Goal: Transaction & Acquisition: Download file/media

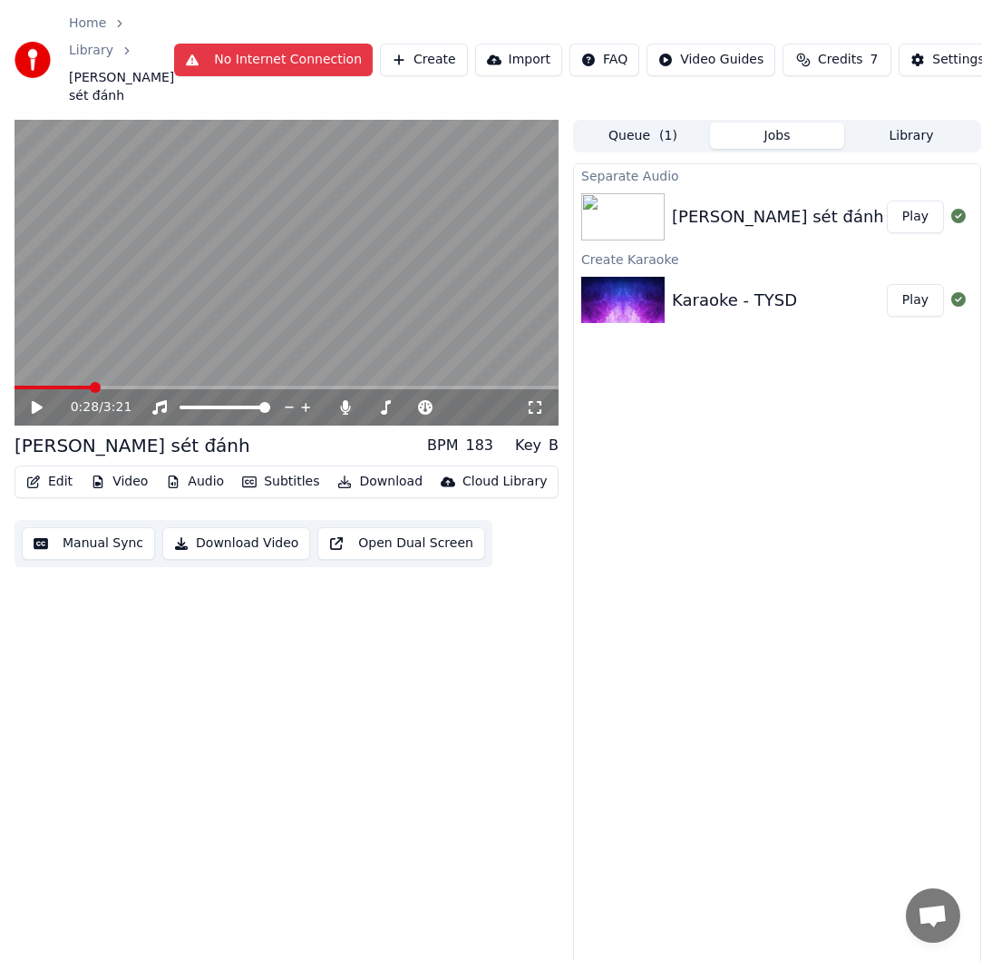
click at [789, 220] on div "[PERSON_NAME] sét đánh" at bounding box center [778, 216] width 212 height 25
click at [754, 310] on div "Karaoke - TYSD" at bounding box center [734, 300] width 125 height 25
click at [739, 216] on div "[PERSON_NAME] sét đánh" at bounding box center [778, 216] width 212 height 25
click at [909, 212] on button "Play" at bounding box center [915, 216] width 57 height 33
click at [463, 387] on span at bounding box center [287, 387] width 544 height 4
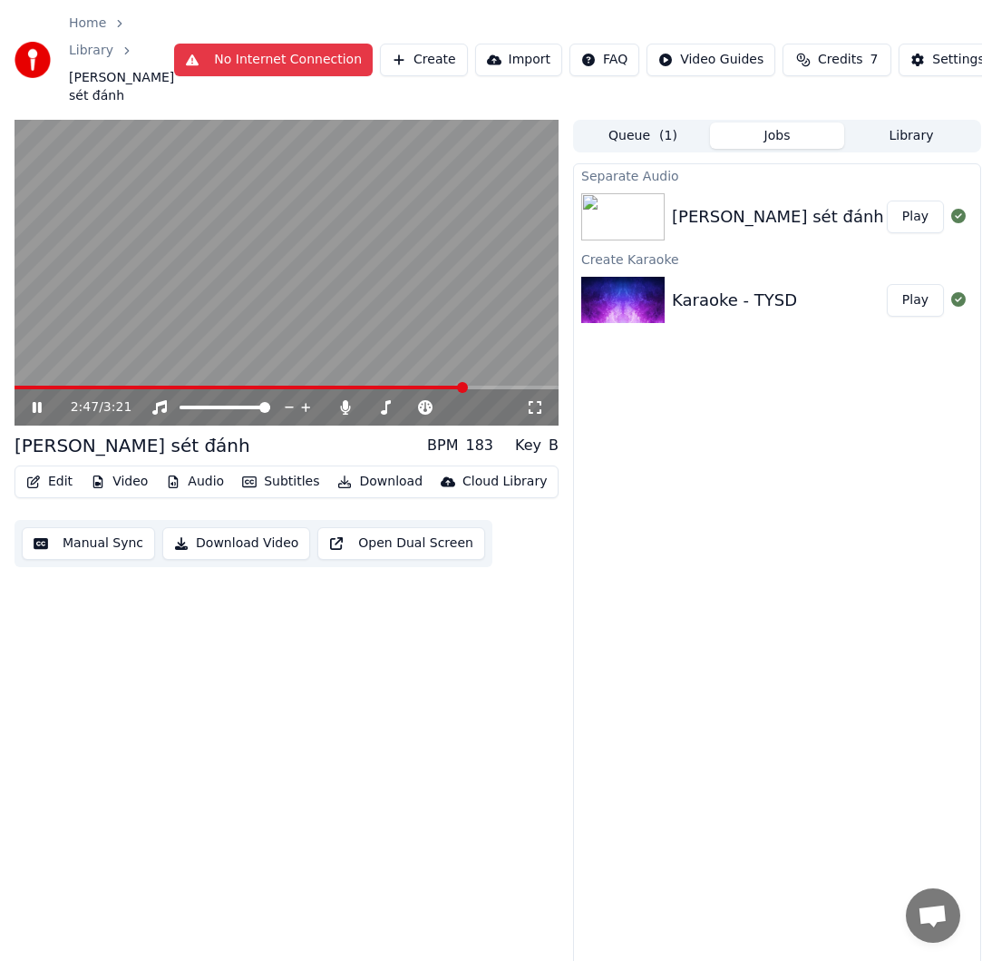
click at [42, 407] on icon at bounding box center [50, 407] width 42 height 15
click at [34, 412] on icon at bounding box center [37, 407] width 11 height 13
click at [35, 412] on icon at bounding box center [37, 407] width 9 height 11
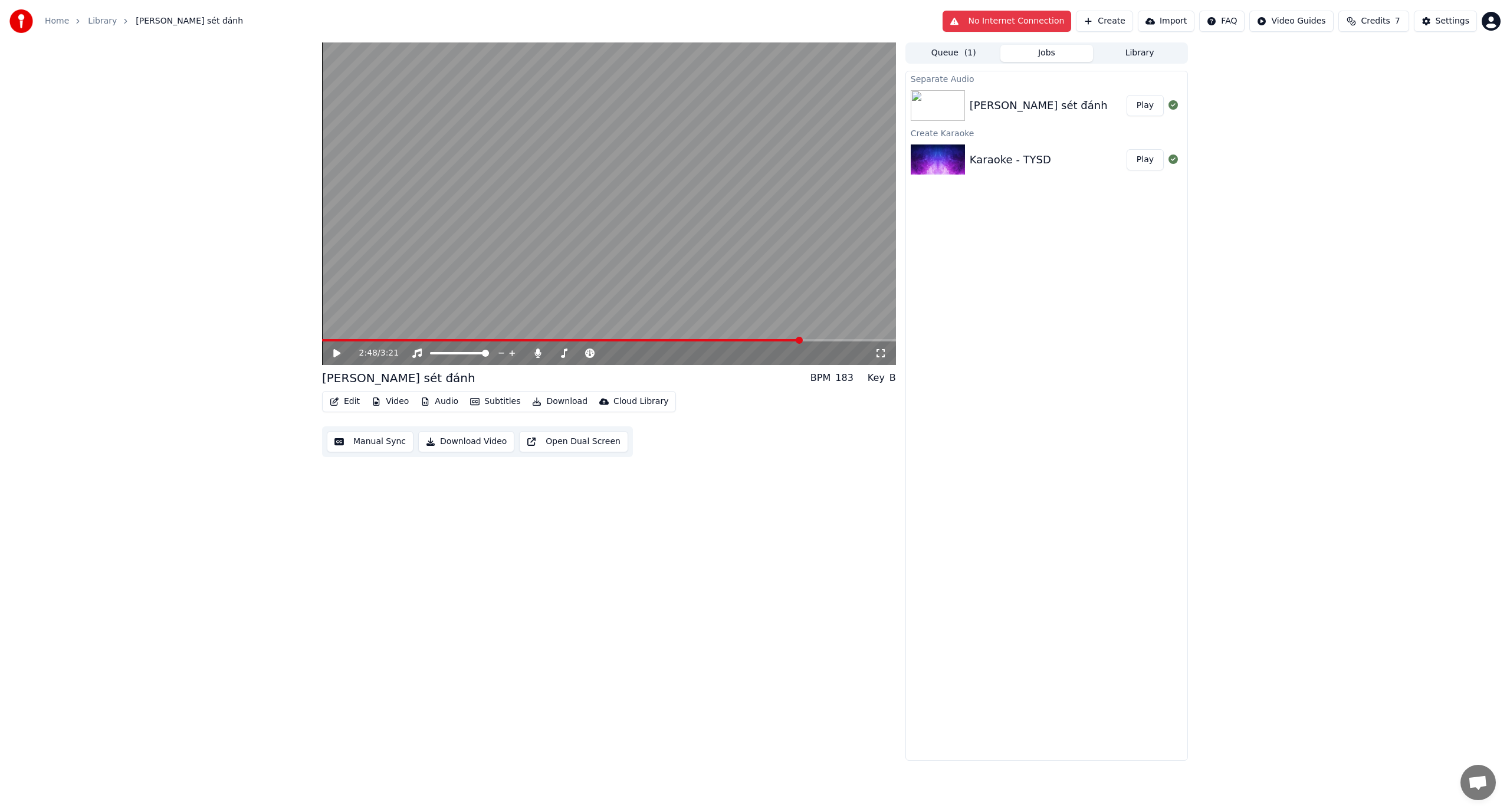
click at [339, 349] on icon at bounding box center [345, 353] width 28 height 10
click at [489, 350] on span at bounding box center [485, 353] width 7 height 7
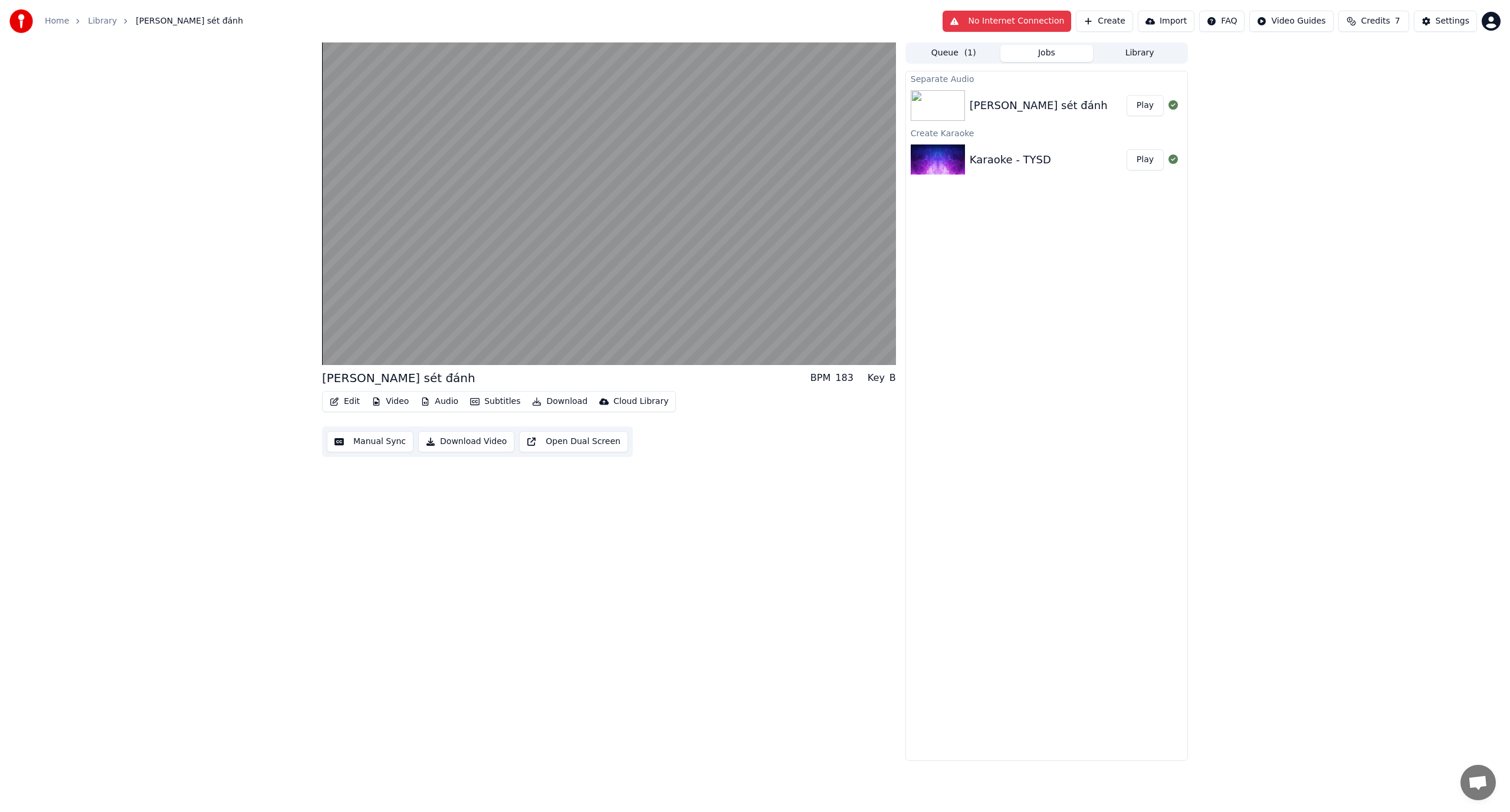
click at [346, 402] on button "Edit" at bounding box center [345, 401] width 40 height 16
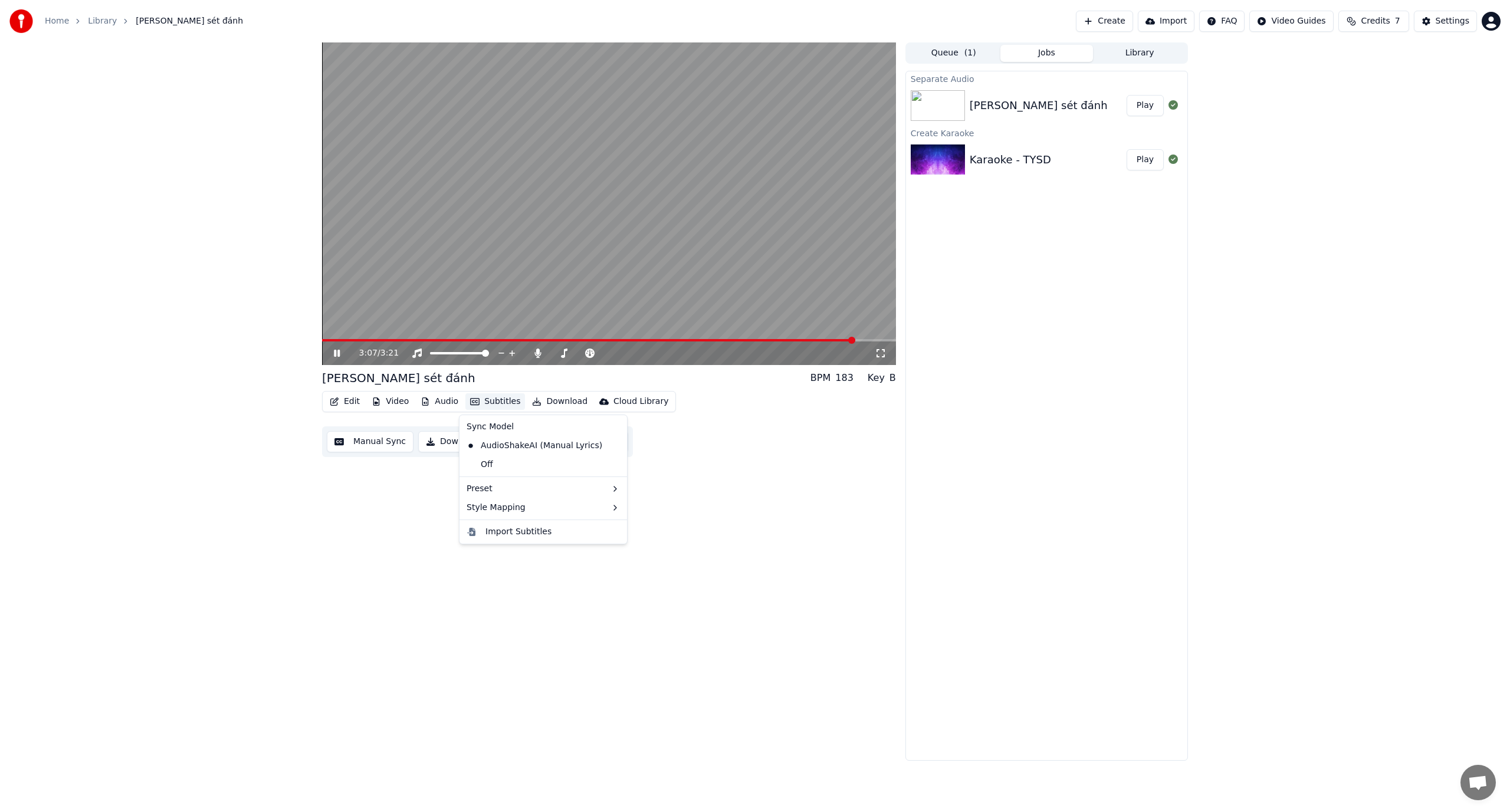
click at [338, 354] on icon at bounding box center [345, 353] width 28 height 10
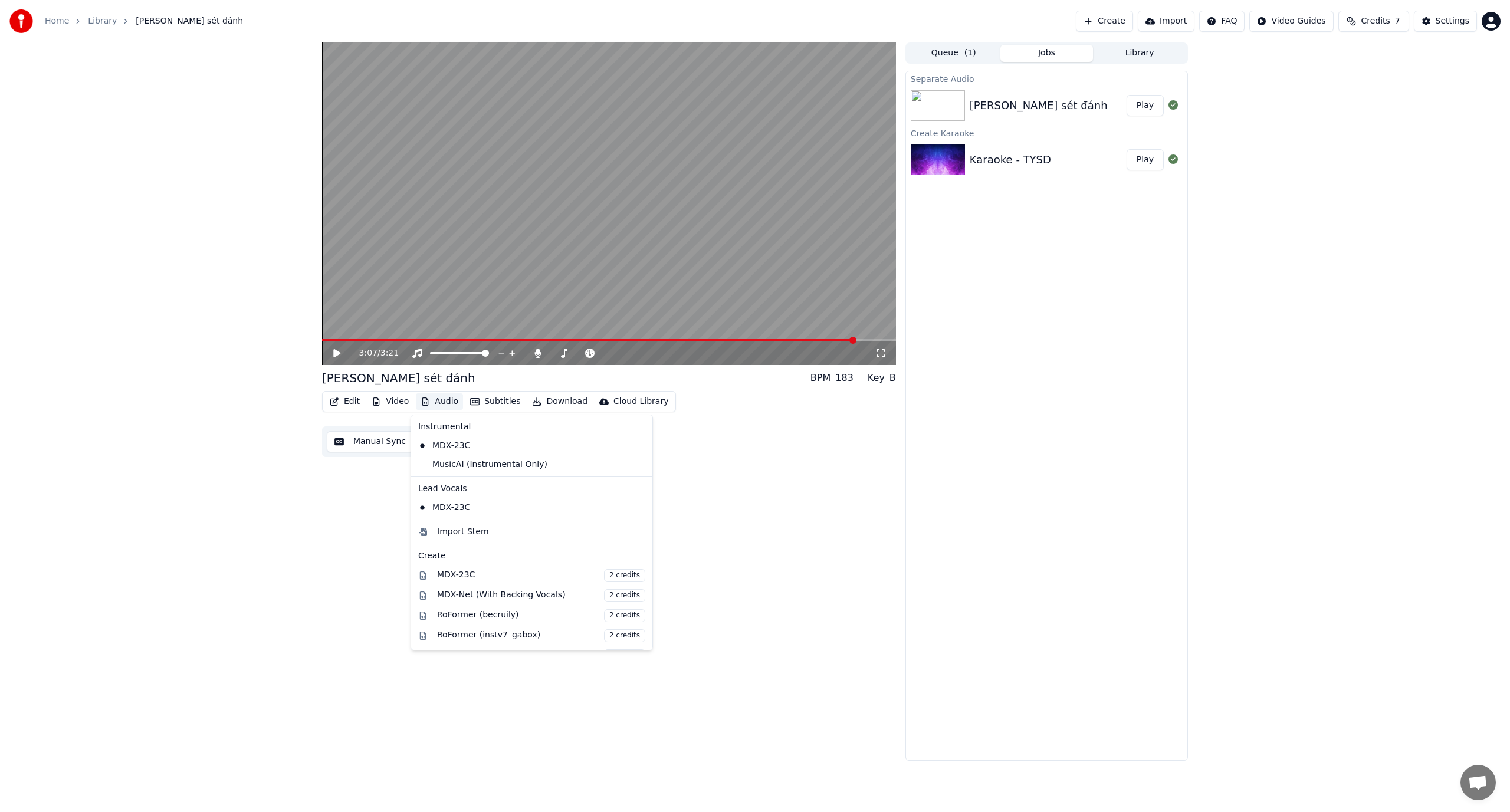
click at [444, 400] on button "Audio" at bounding box center [439, 401] width 47 height 16
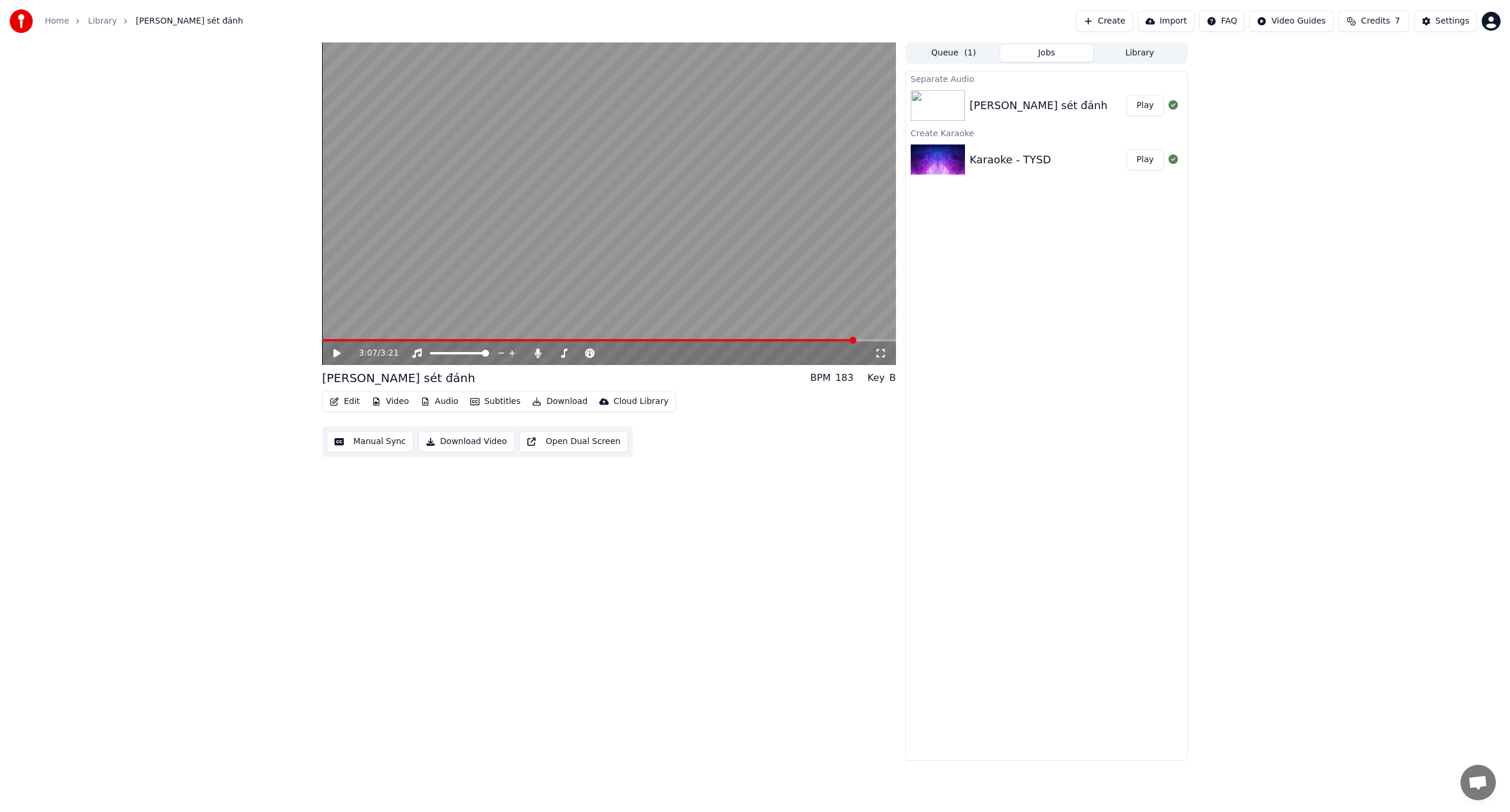
drag, startPoint x: 1100, startPoint y: 440, endPoint x: 1116, endPoint y: 323, distance: 118.1
click at [638, 439] on div "Separate Audio [PERSON_NAME] sét đánh Play Create Karaoke Karaoke - TYSD Play" at bounding box center [1046, 415] width 282 height 690
click at [638, 169] on img at bounding box center [937, 159] width 54 height 31
click at [638, 161] on img at bounding box center [937, 159] width 54 height 31
click at [638, 162] on button "Play" at bounding box center [1145, 159] width 37 height 21
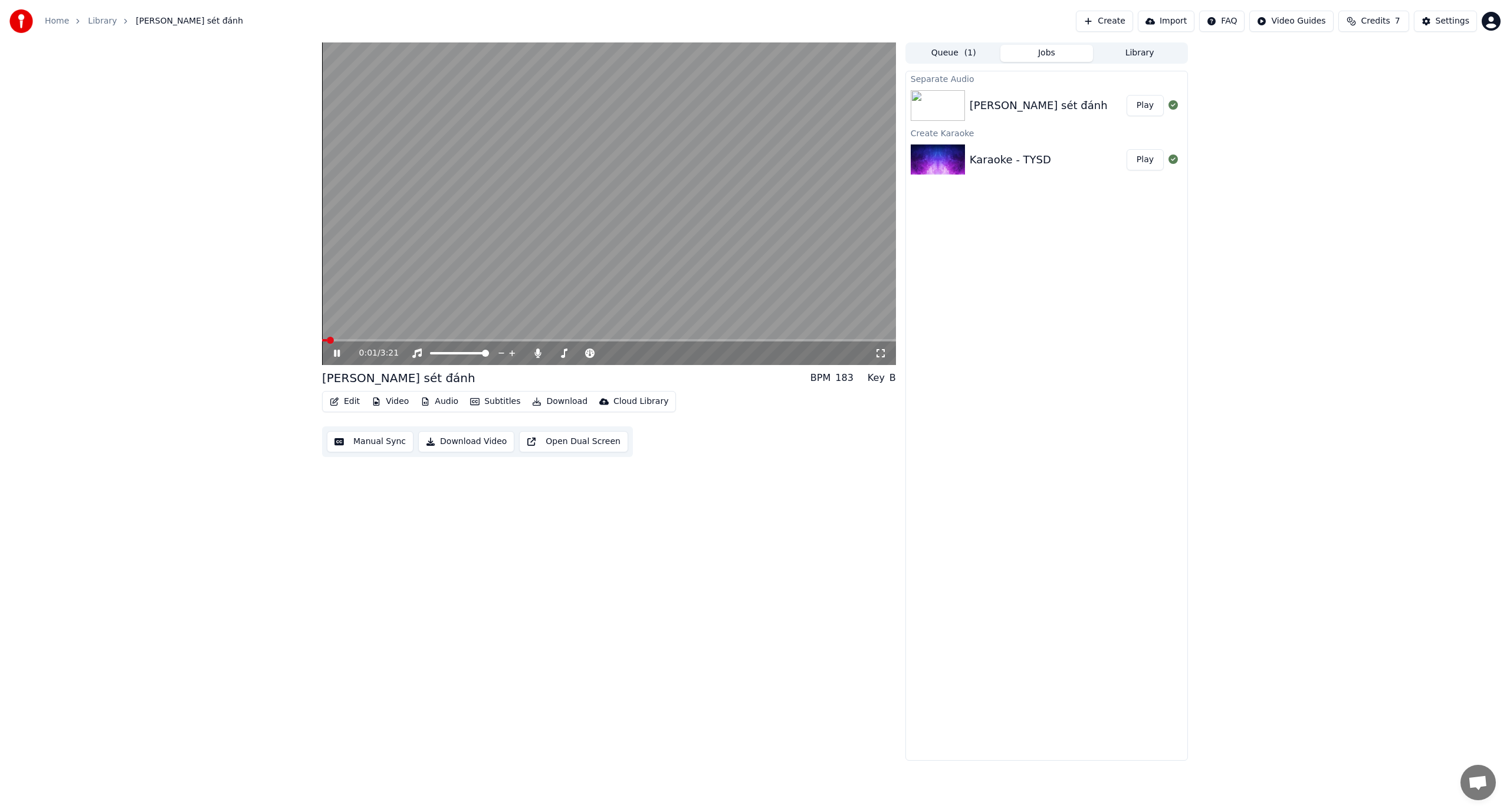
click at [338, 352] on icon at bounding box center [345, 353] width 28 height 10
click at [559, 401] on button "Download" at bounding box center [560, 401] width 65 height 16
click at [611, 426] on div "Video [.mp4]" at bounding box center [596, 427] width 105 height 12
click at [638, 52] on button "Queue ( 1 )" at bounding box center [953, 53] width 93 height 17
click at [638, 52] on span "( 1 )" at bounding box center [1058, 53] width 12 height 12
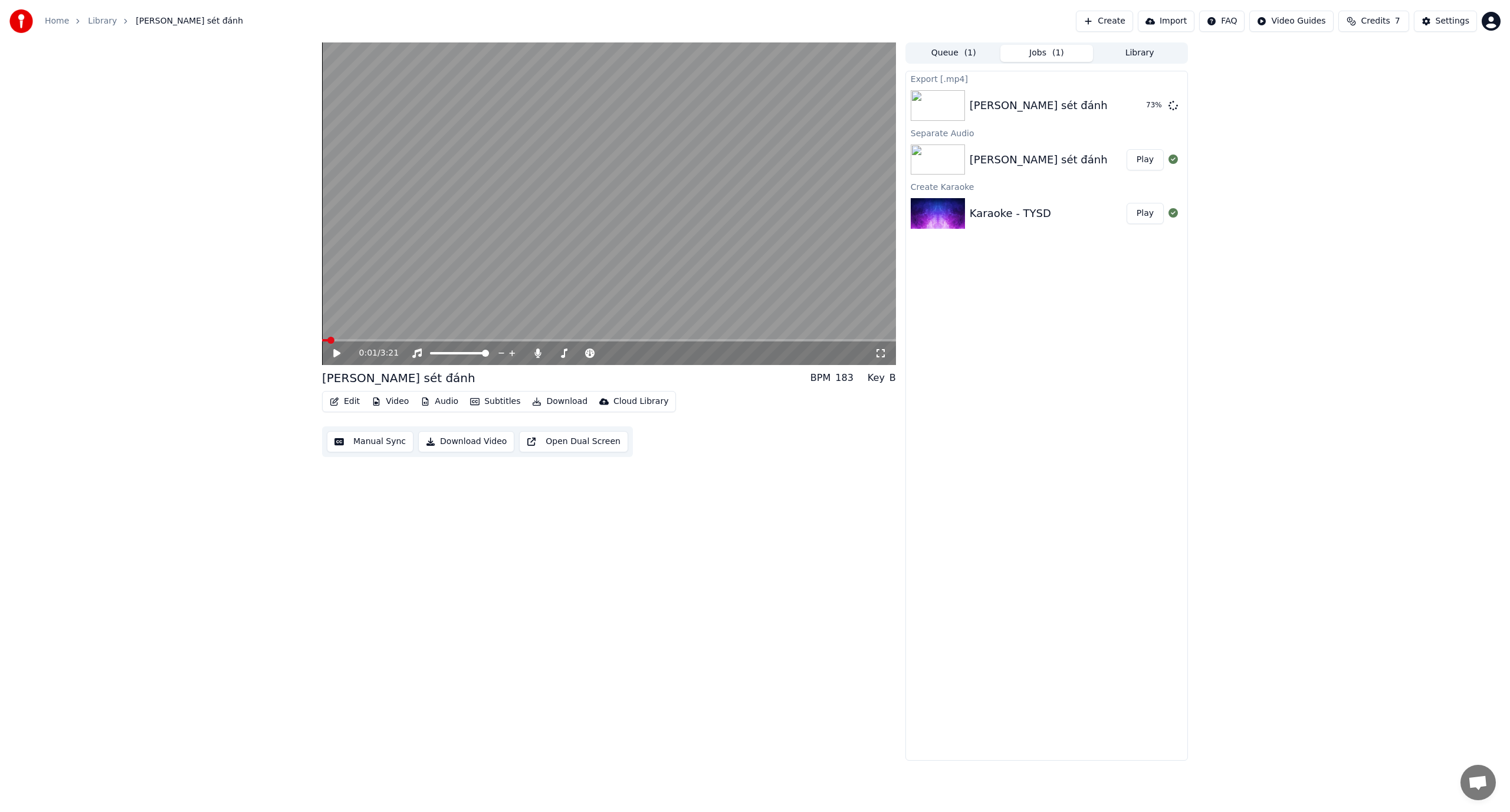
click at [638, 50] on button "Library" at bounding box center [1139, 53] width 93 height 17
click at [638, 54] on button "Jobs ( 1 )" at bounding box center [1046, 53] width 93 height 17
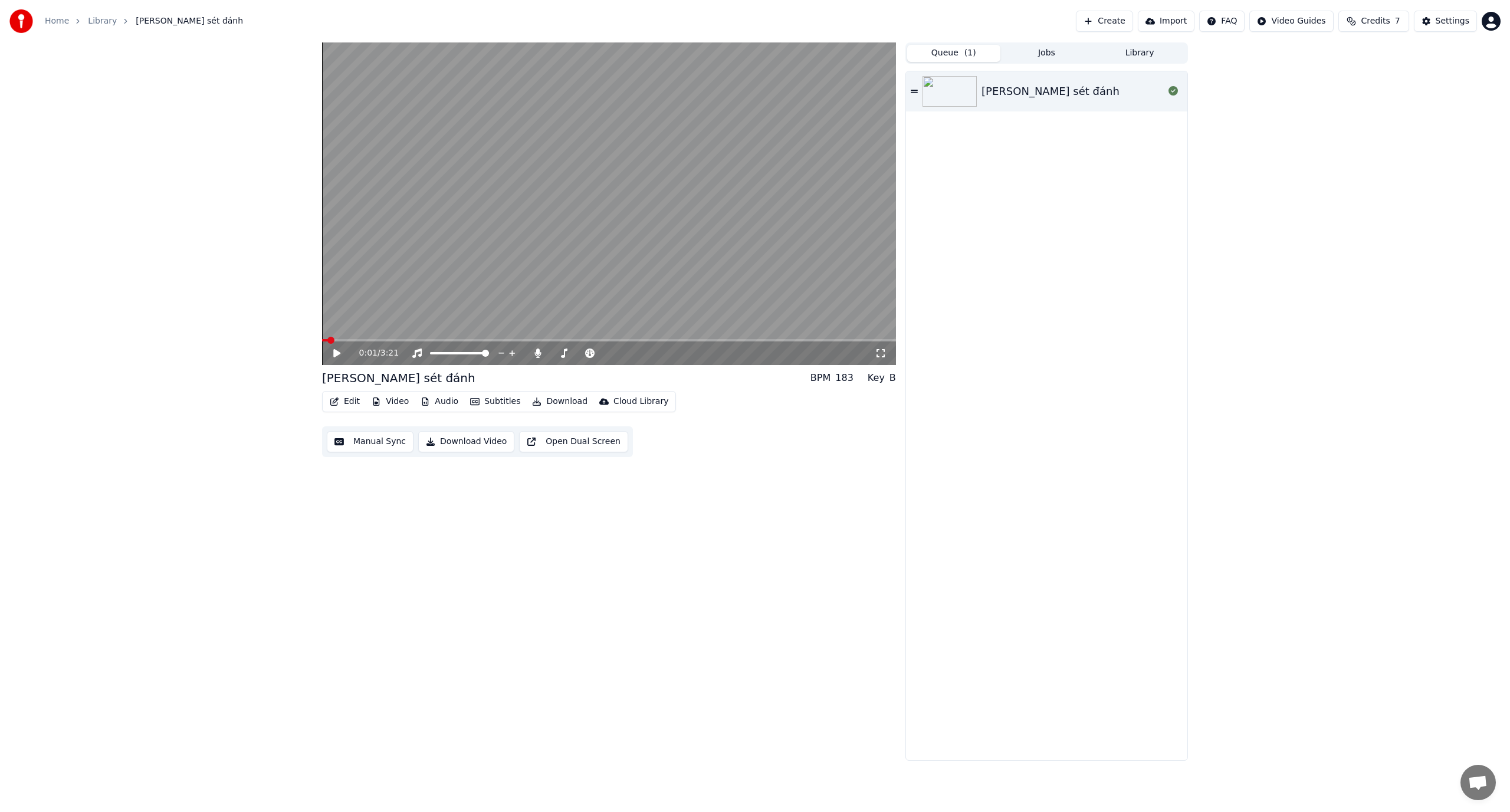
click at [638, 54] on button "Queue ( 1 )" at bounding box center [953, 53] width 93 height 17
click at [638, 92] on icon at bounding box center [914, 91] width 7 height 3
click at [333, 354] on icon at bounding box center [345, 353] width 28 height 10
click at [638, 301] on div "[PERSON_NAME] sét đánh" at bounding box center [1046, 415] width 282 height 688
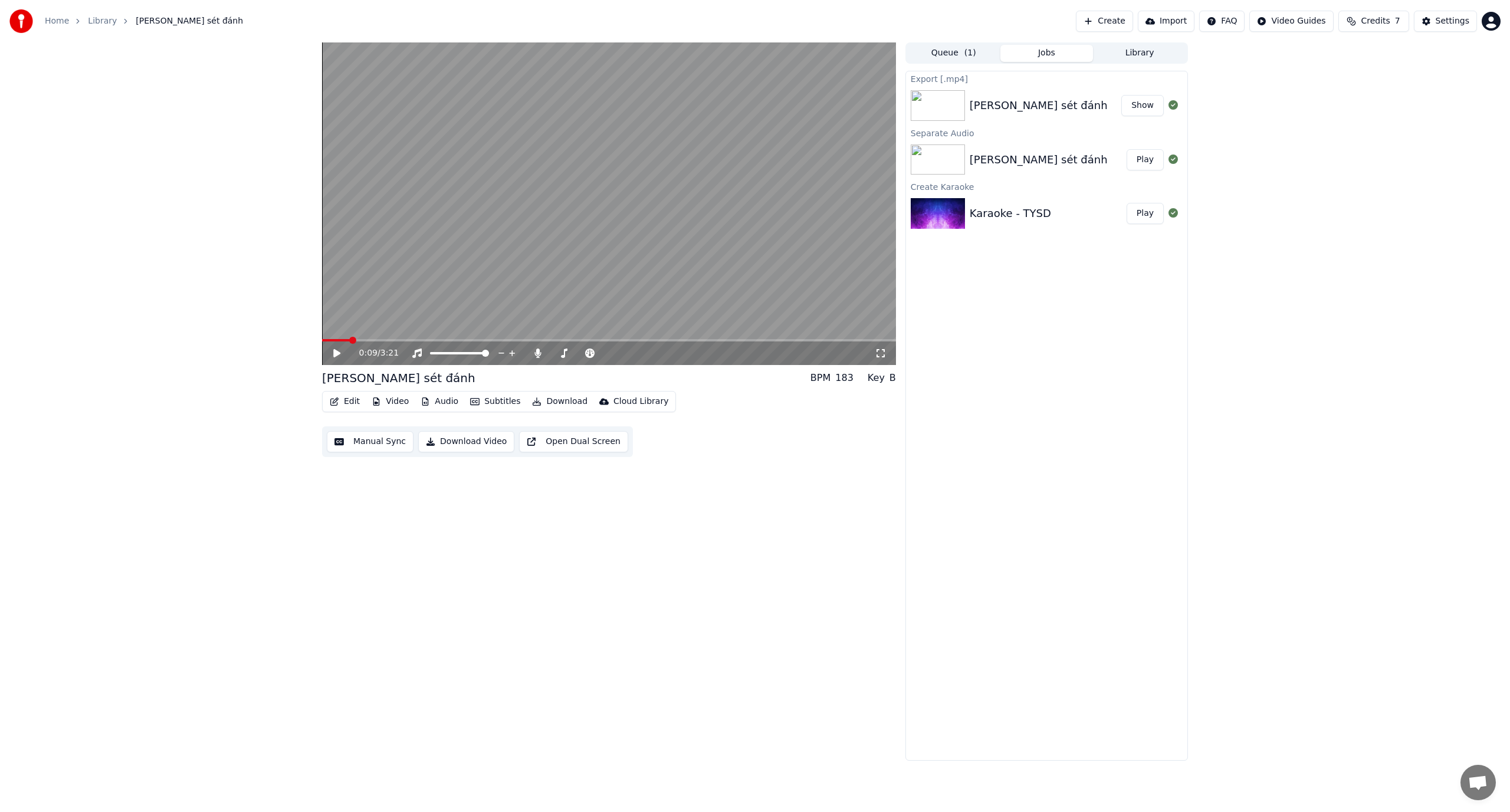
click at [638, 51] on button "Jobs" at bounding box center [1046, 53] width 93 height 17
click at [638, 106] on button "Show" at bounding box center [1142, 105] width 42 height 21
click at [638, 341] on div "Export [.mp4] [PERSON_NAME] sét đánh Show Separate Audio [PERSON_NAME] sét đánh…" at bounding box center [1046, 415] width 282 height 690
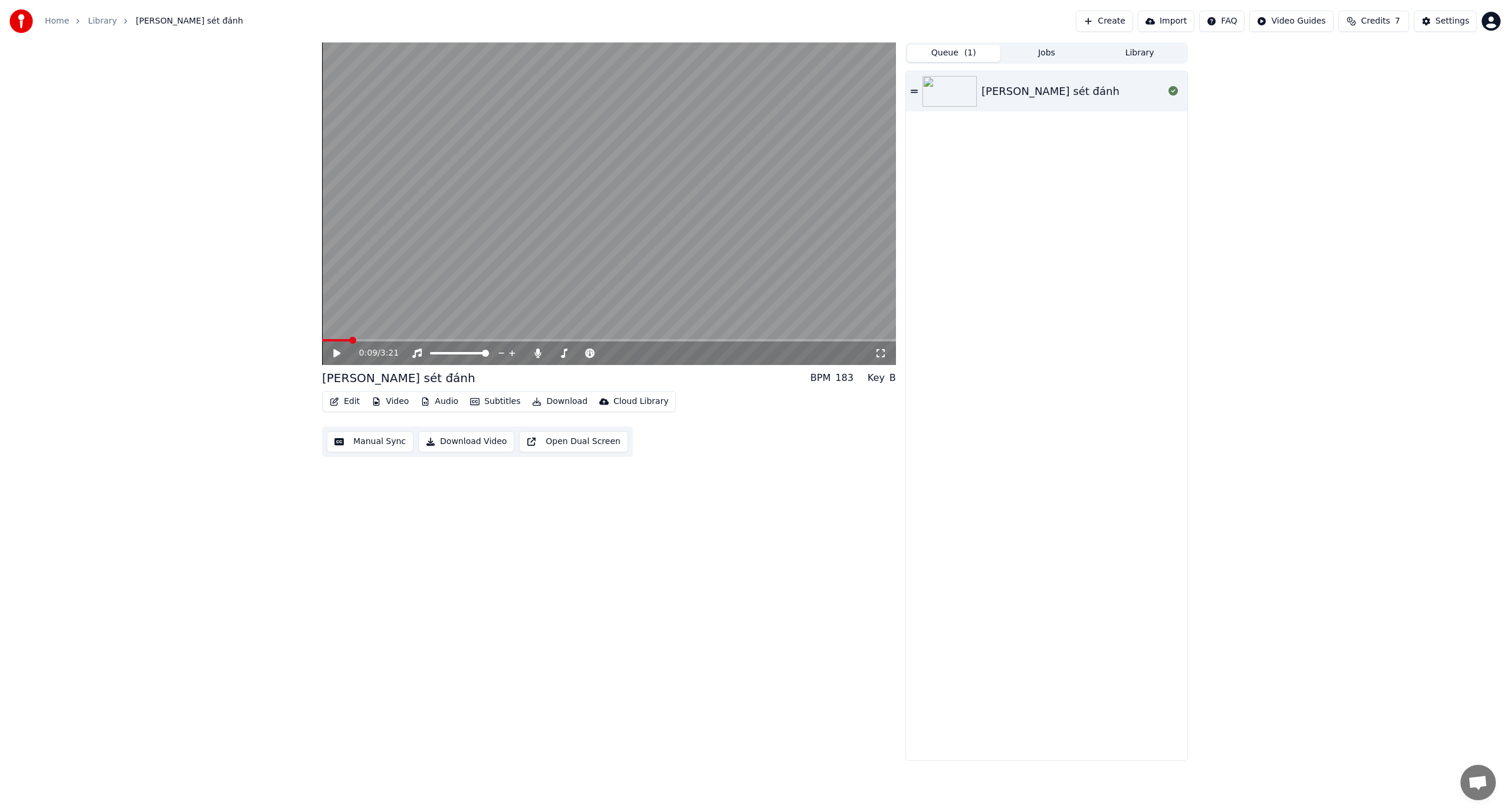
click at [638, 53] on button "Queue ( 1 )" at bounding box center [953, 53] width 93 height 17
click at [638, 96] on div "[PERSON_NAME] sét đánh" at bounding box center [1072, 91] width 182 height 16
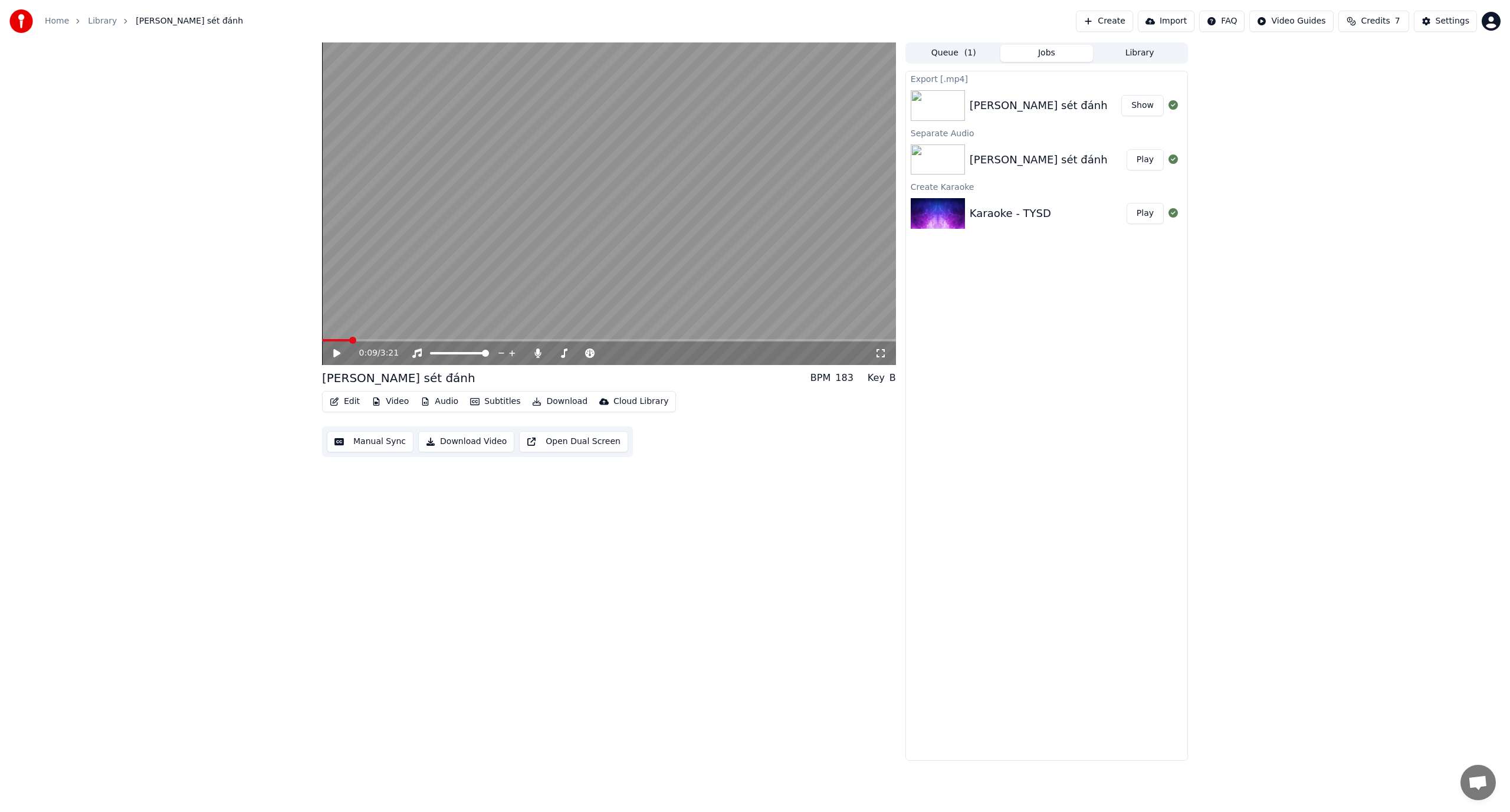
click at [638, 56] on button "Jobs" at bounding box center [1046, 53] width 93 height 17
click at [638, 158] on button "Play" at bounding box center [1145, 159] width 37 height 21
click at [337, 354] on icon at bounding box center [345, 353] width 28 height 10
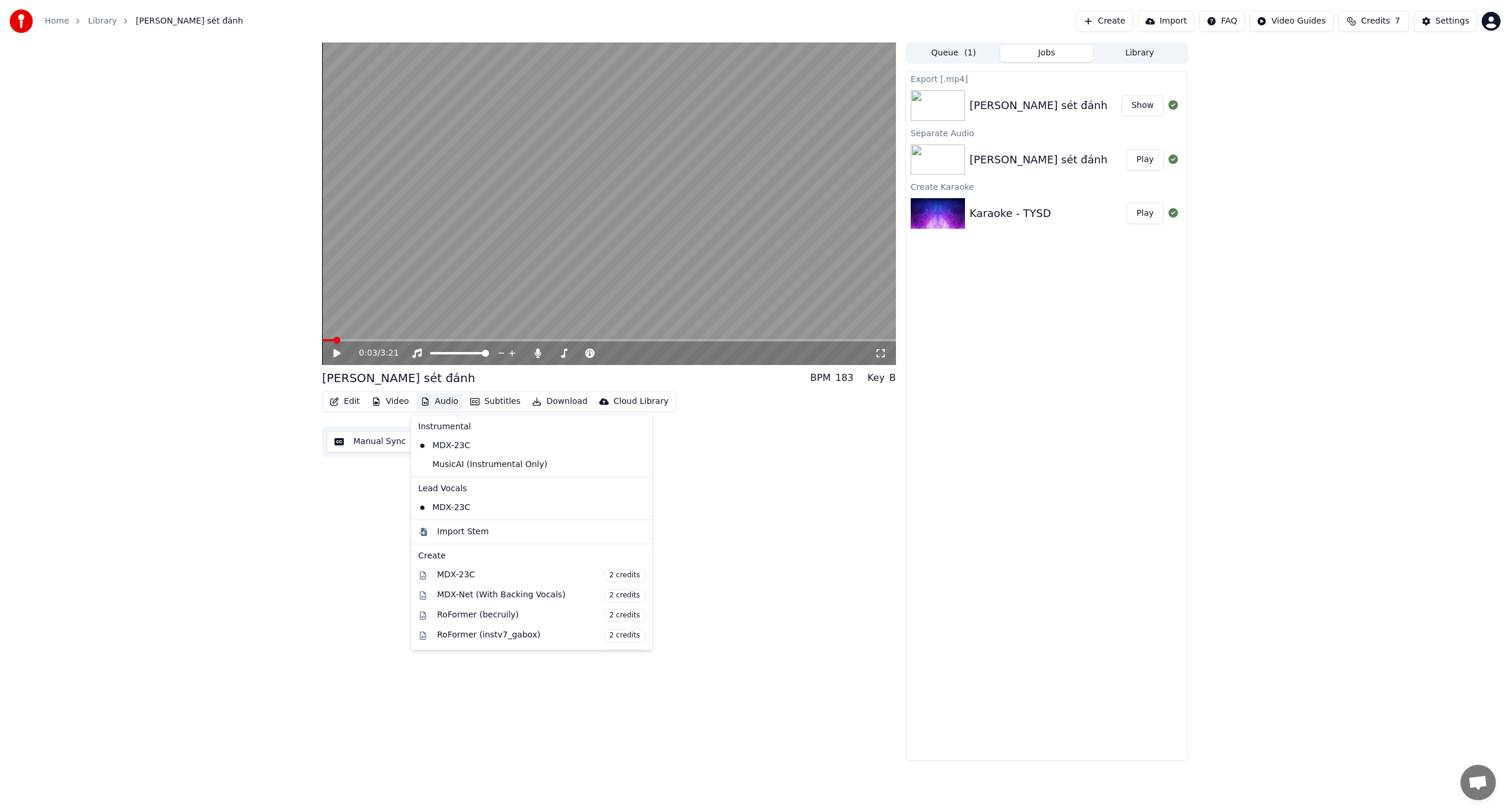
click at [436, 398] on button "Audio" at bounding box center [439, 401] width 47 height 16
click at [637, 508] on icon at bounding box center [641, 508] width 8 height 10
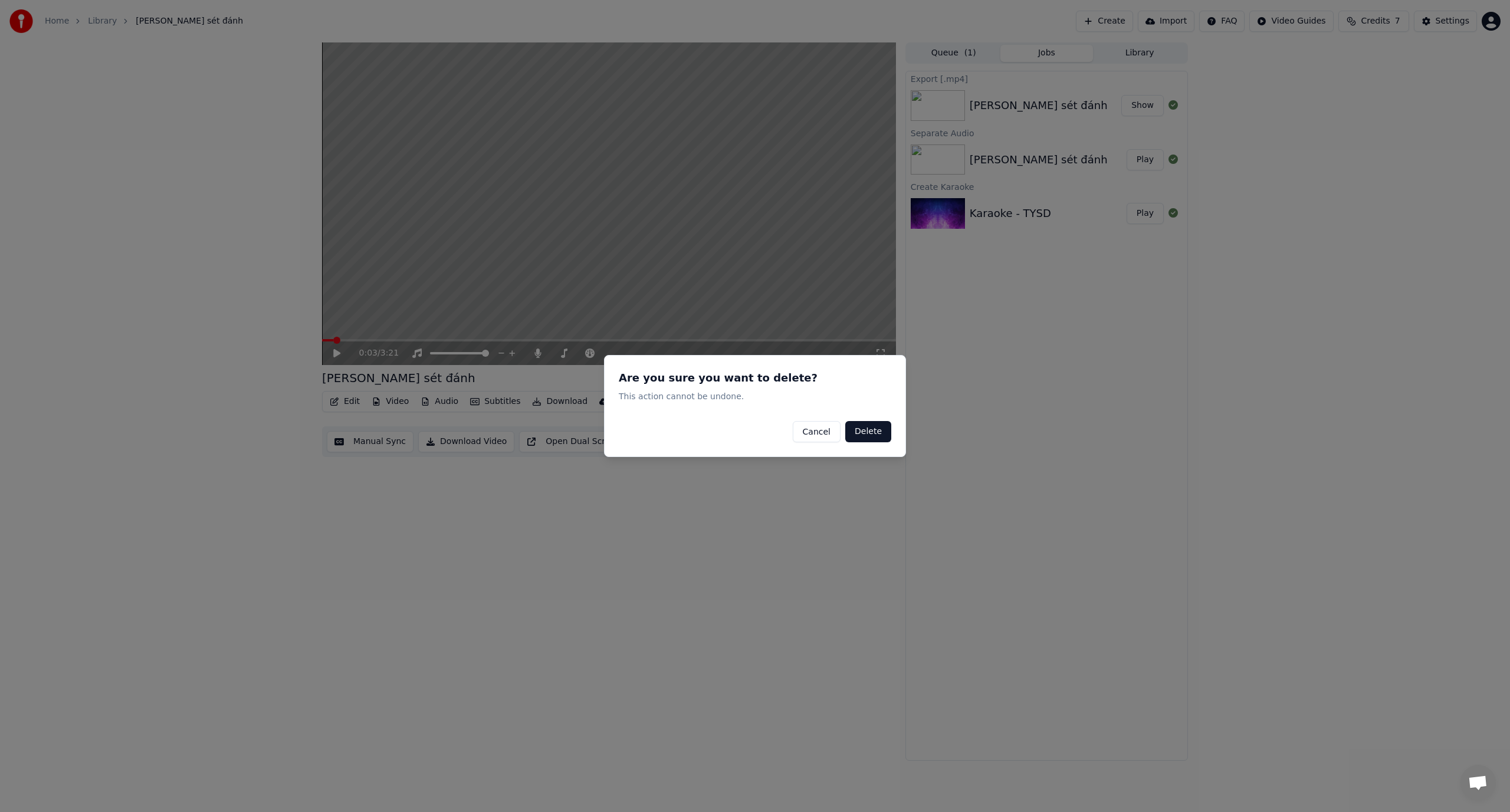
click at [638, 431] on button "Delete" at bounding box center [868, 432] width 46 height 21
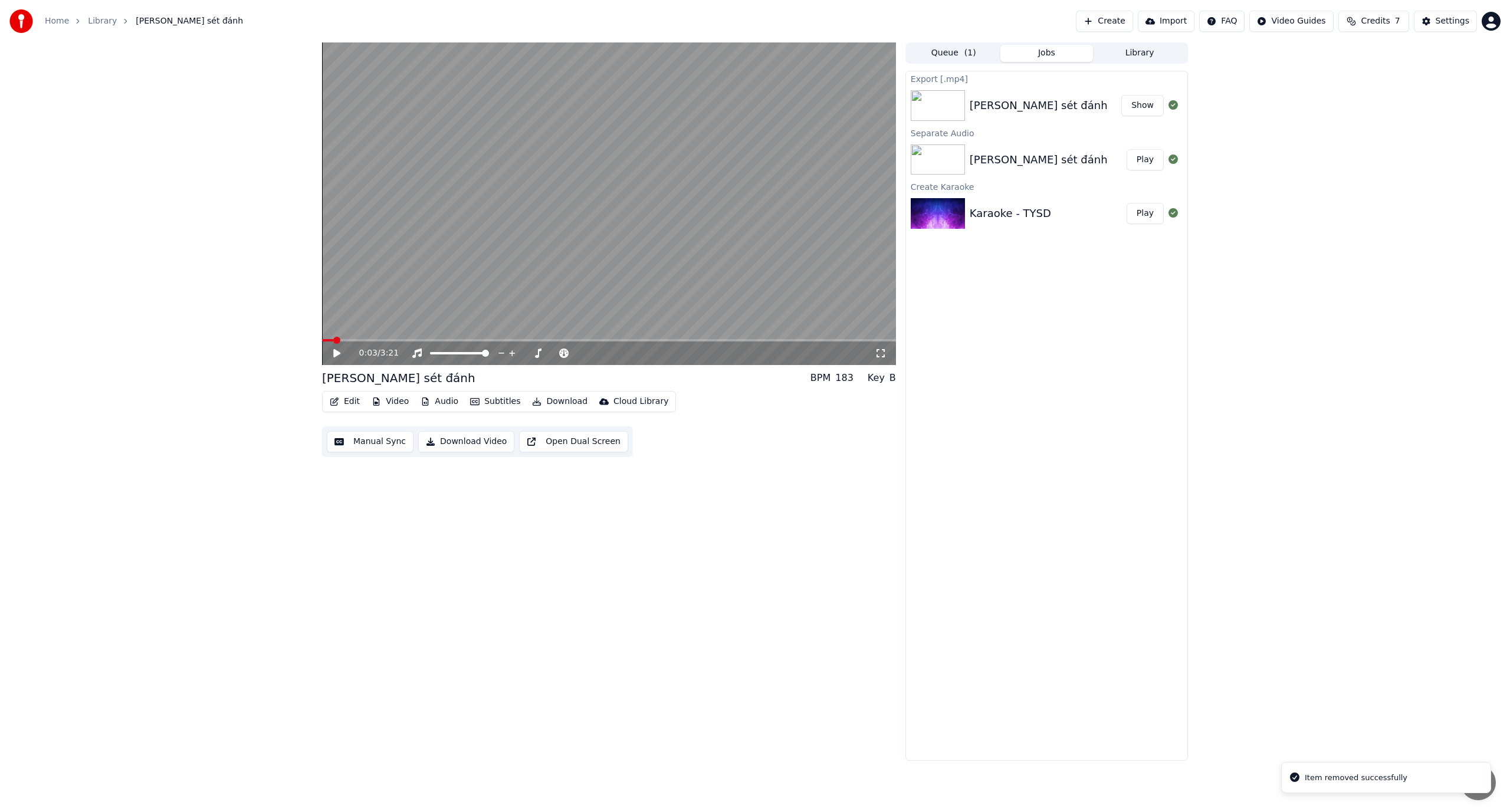
click at [339, 354] on icon at bounding box center [345, 353] width 28 height 10
click at [638, 54] on button "Queue ( 1 )" at bounding box center [953, 53] width 93 height 17
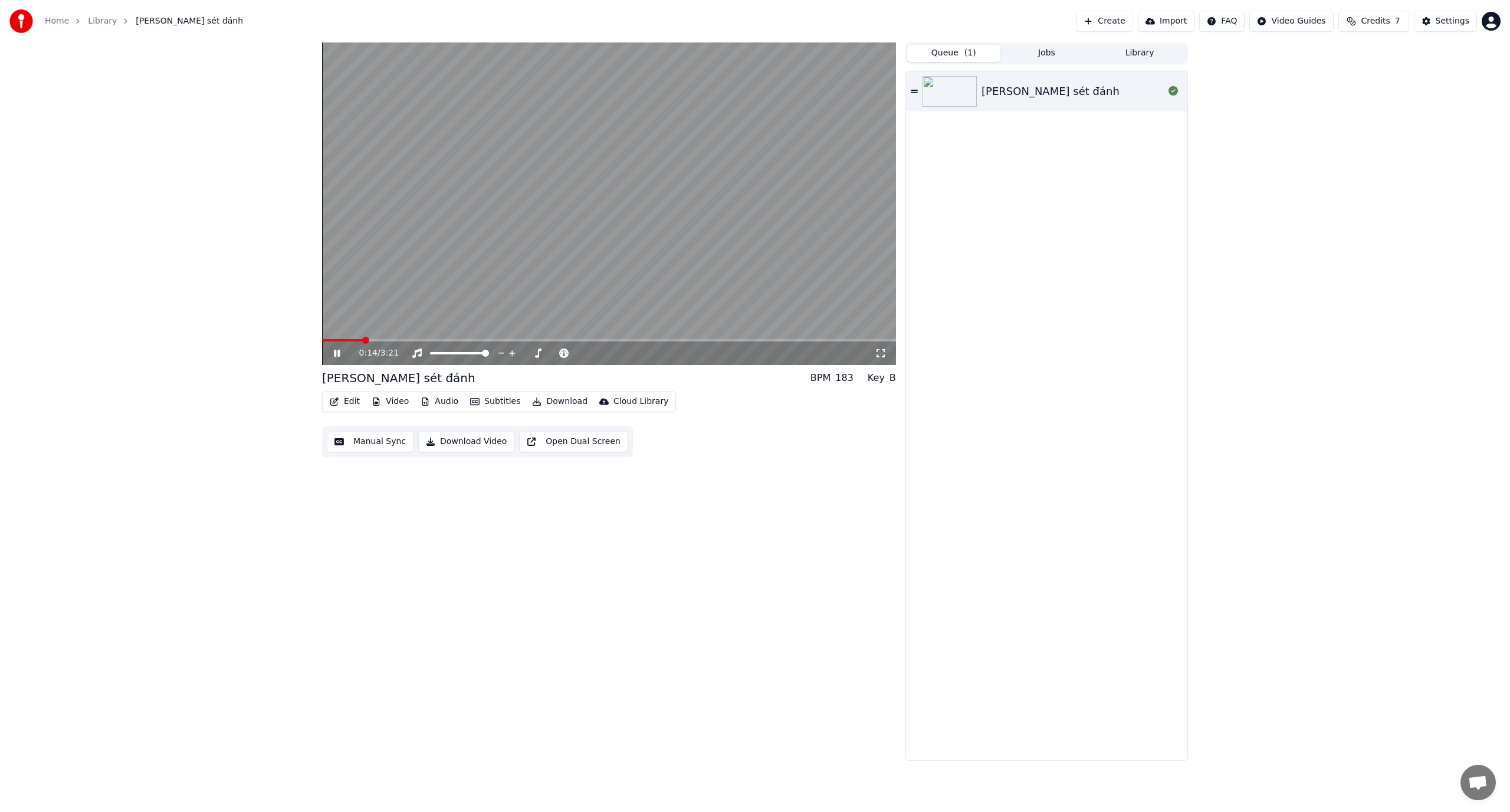
click at [339, 351] on icon at bounding box center [336, 353] width 6 height 7
click at [638, 94] on div "[PERSON_NAME] sét đánh" at bounding box center [1072, 91] width 182 height 16
click at [638, 92] on div "[PERSON_NAME] sét đánh" at bounding box center [1072, 91] width 182 height 16
click at [442, 339] on span at bounding box center [609, 341] width 574 height 3
click at [371, 340] on span at bounding box center [385, 341] width 127 height 3
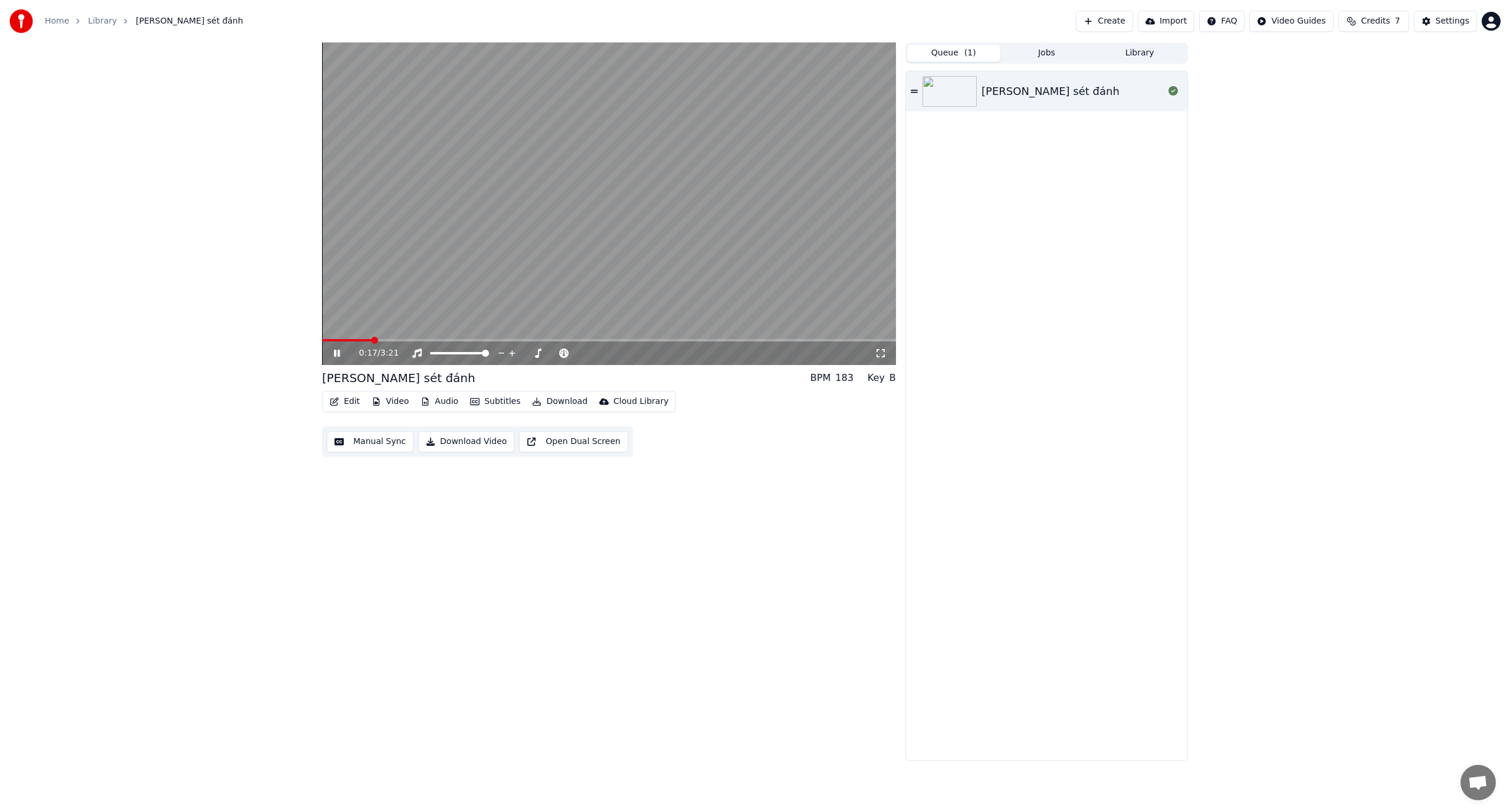
click at [356, 339] on video at bounding box center [609, 203] width 574 height 322
click at [350, 339] on span at bounding box center [336, 341] width 29 height 3
click at [330, 353] on div "0:10 / 3:21" at bounding box center [609, 353] width 564 height 12
click at [338, 339] on span at bounding box center [336, 341] width 29 height 3
click at [332, 353] on icon at bounding box center [345, 353] width 28 height 10
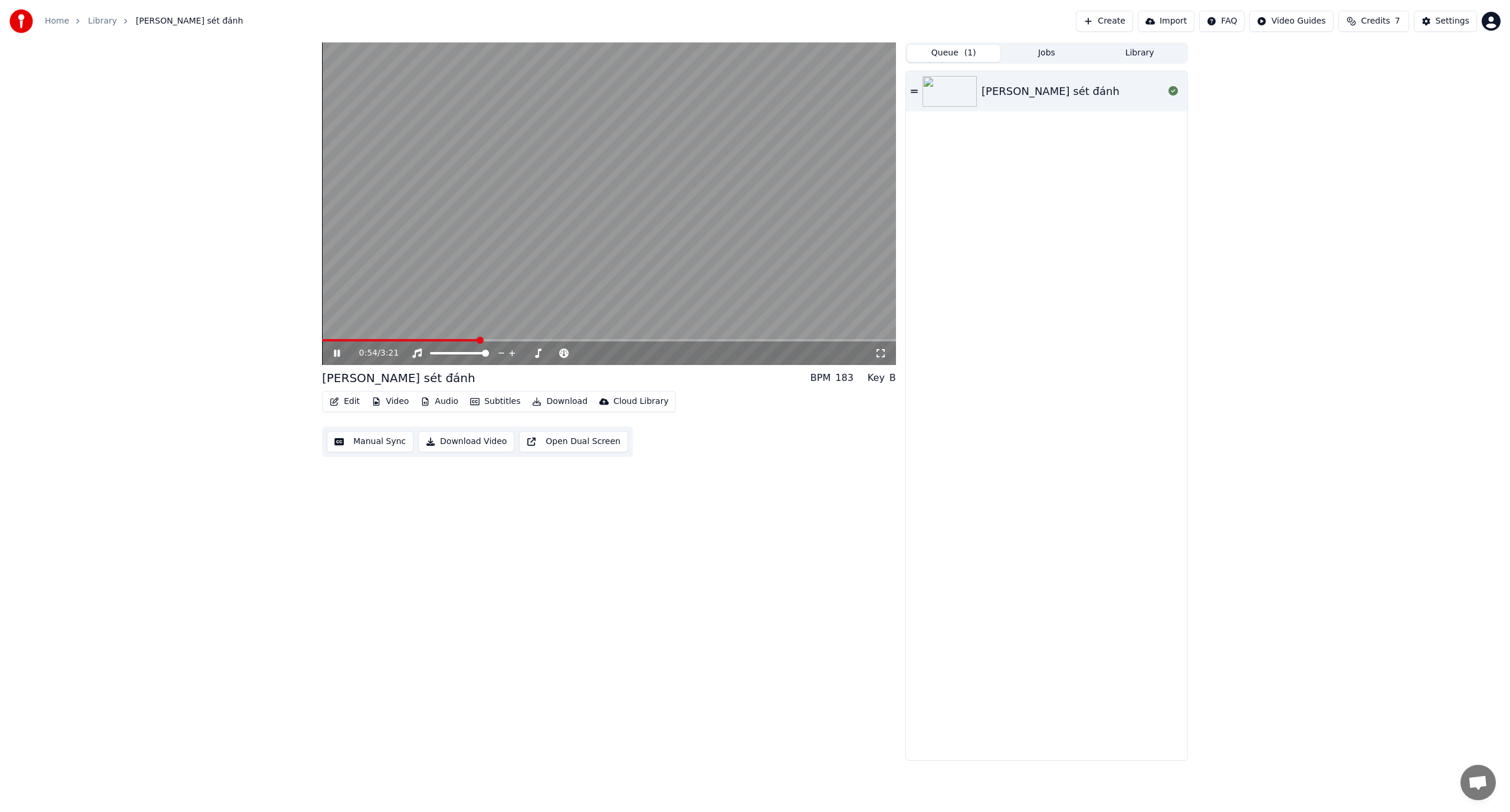
click at [339, 352] on icon at bounding box center [336, 353] width 6 height 7
click at [638, 92] on div "[PERSON_NAME] sét đánh" at bounding box center [1072, 91] width 182 height 16
click at [638, 54] on button "Jobs" at bounding box center [1046, 53] width 93 height 17
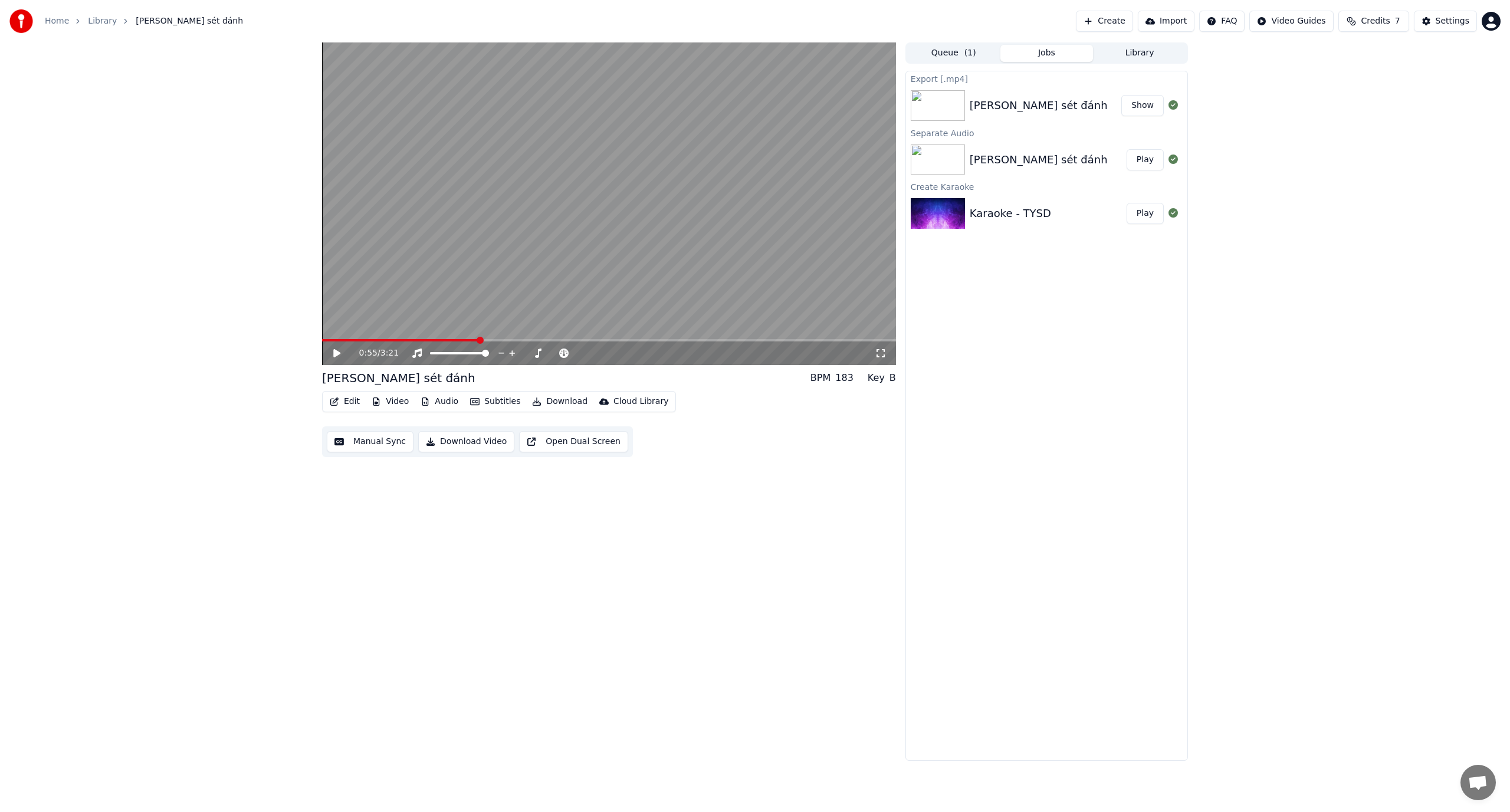
click at [638, 48] on button "Library" at bounding box center [1139, 53] width 93 height 17
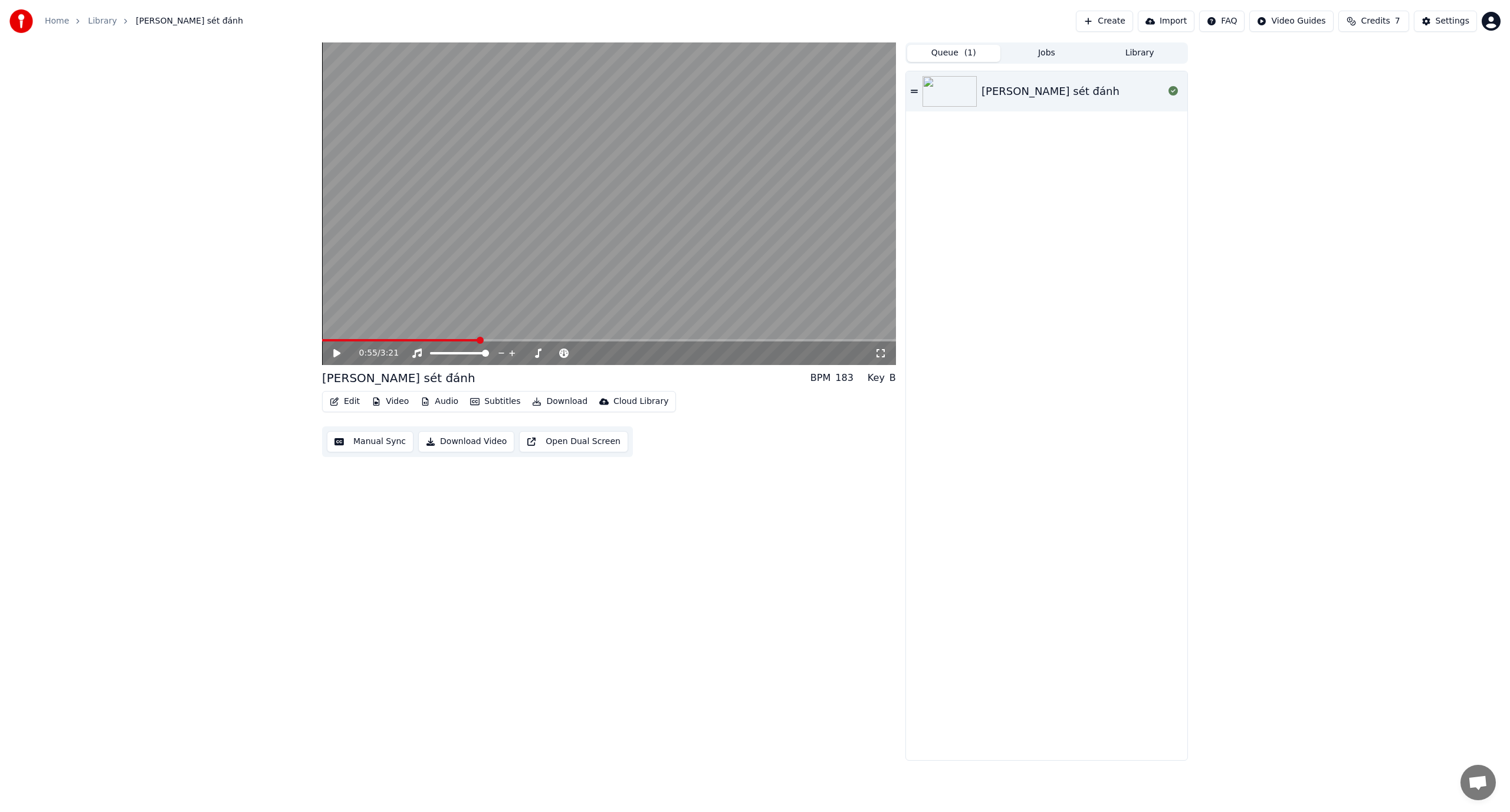
click at [638, 54] on button "Queue ( 1 )" at bounding box center [953, 53] width 93 height 17
click at [638, 162] on div "[PERSON_NAME] sét đánh" at bounding box center [1046, 415] width 282 height 688
click at [638, 91] on icon at bounding box center [914, 91] width 7 height 3
click at [638, 470] on div "0:55 / 3:21 [PERSON_NAME] sét đánh BPM 183 Key B Edit Video Audio Subtitles Dow…" at bounding box center [609, 401] width 574 height 718
click at [553, 402] on button "Download" at bounding box center [560, 401] width 65 height 16
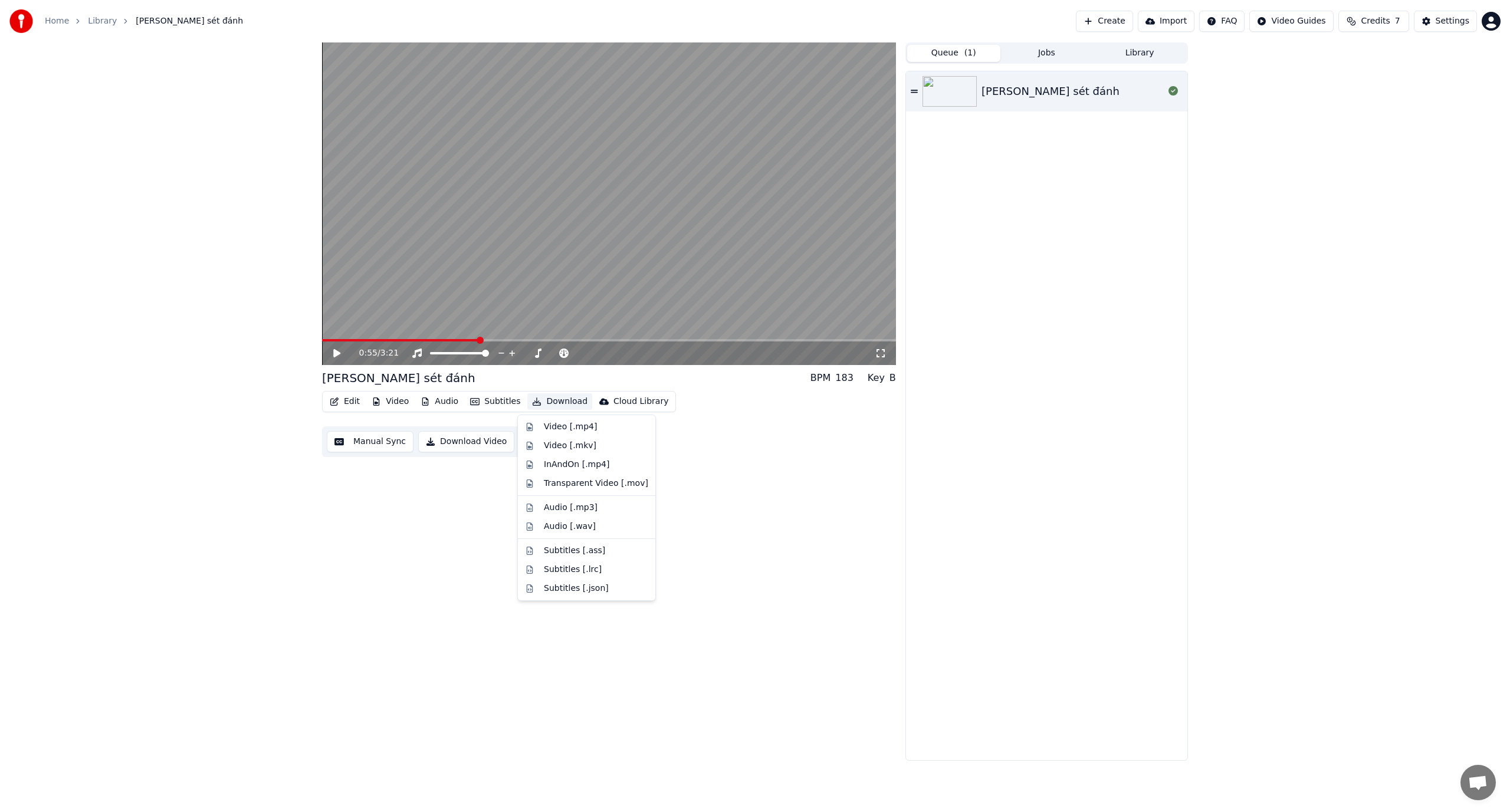
click at [638, 281] on div "[PERSON_NAME] sét đánh" at bounding box center [1046, 415] width 282 height 688
click at [549, 402] on button "Download" at bounding box center [560, 401] width 65 height 16
click at [576, 428] on div "Video [.mp4]" at bounding box center [570, 427] width 53 height 12
